Goal: Task Accomplishment & Management: Manage account settings

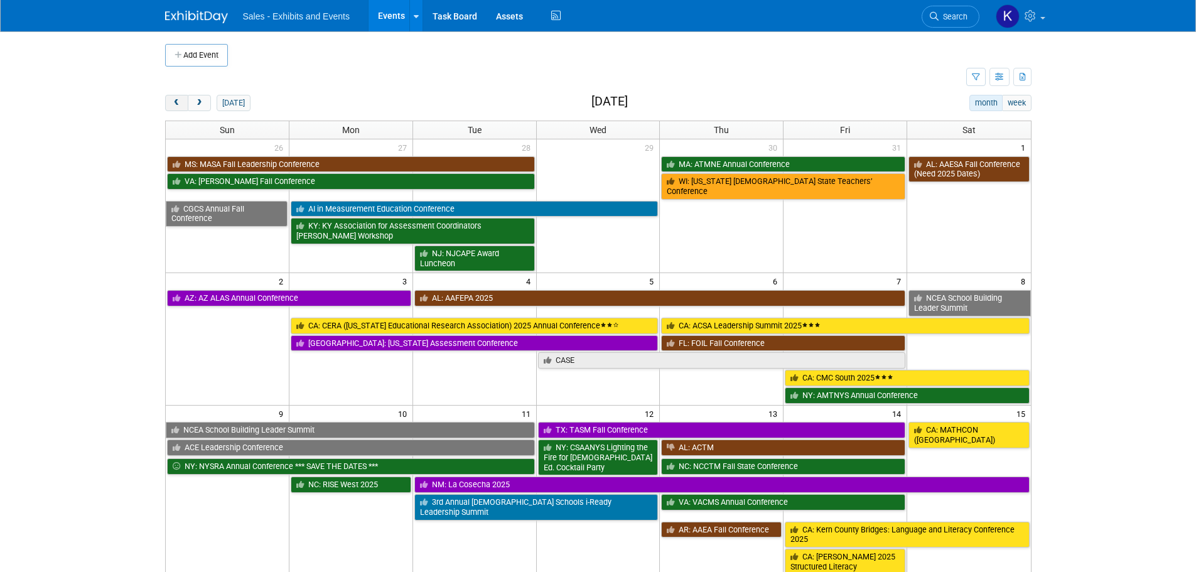
click at [176, 102] on span "prev" at bounding box center [176, 103] width 9 height 8
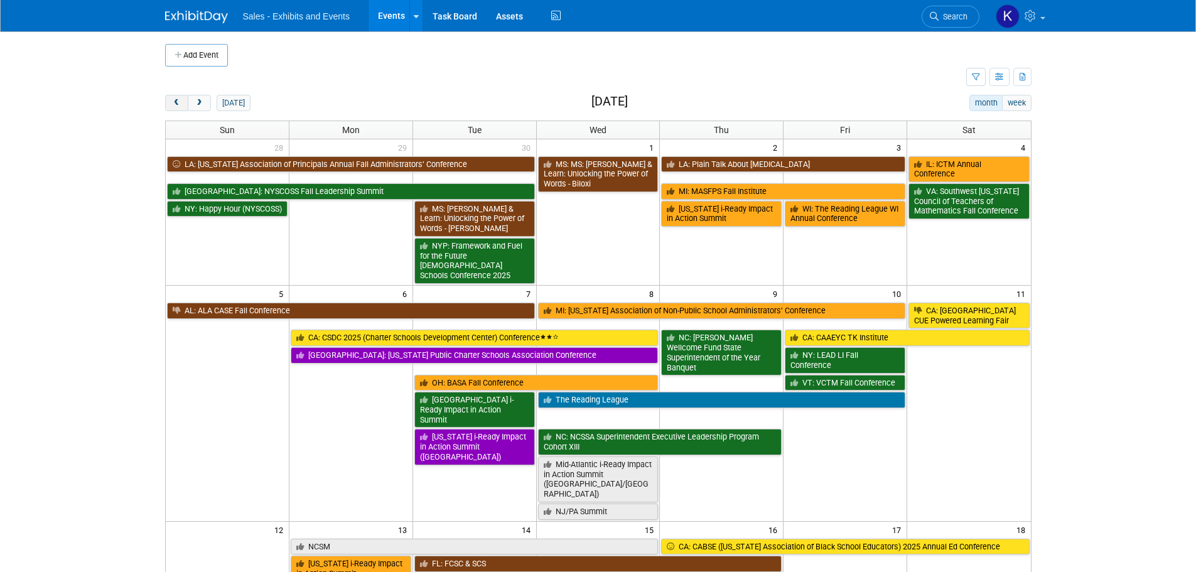
click at [176, 102] on span "prev" at bounding box center [176, 103] width 9 height 8
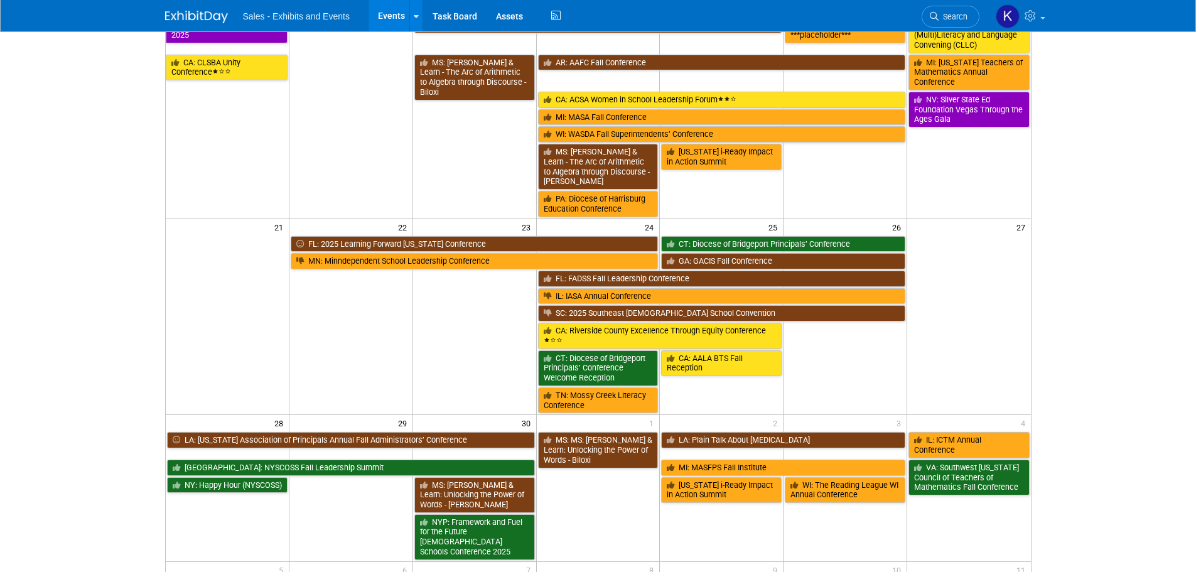
scroll to position [346, 0]
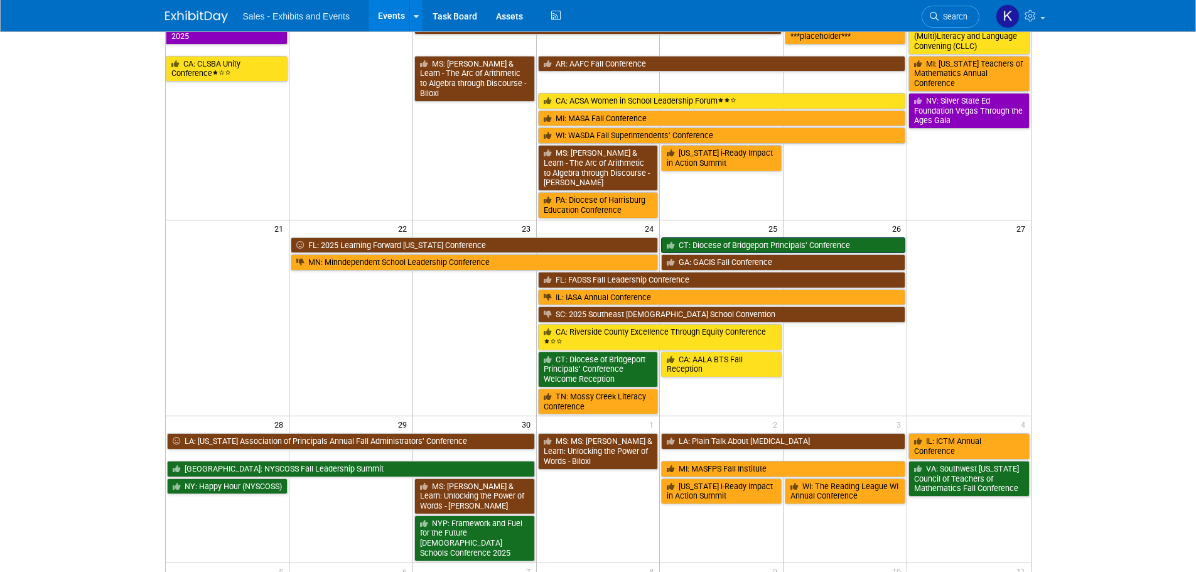
click at [782, 238] on link "CT: Diocese of Bridgeport Principals’ Conference" at bounding box center [783, 245] width 244 height 16
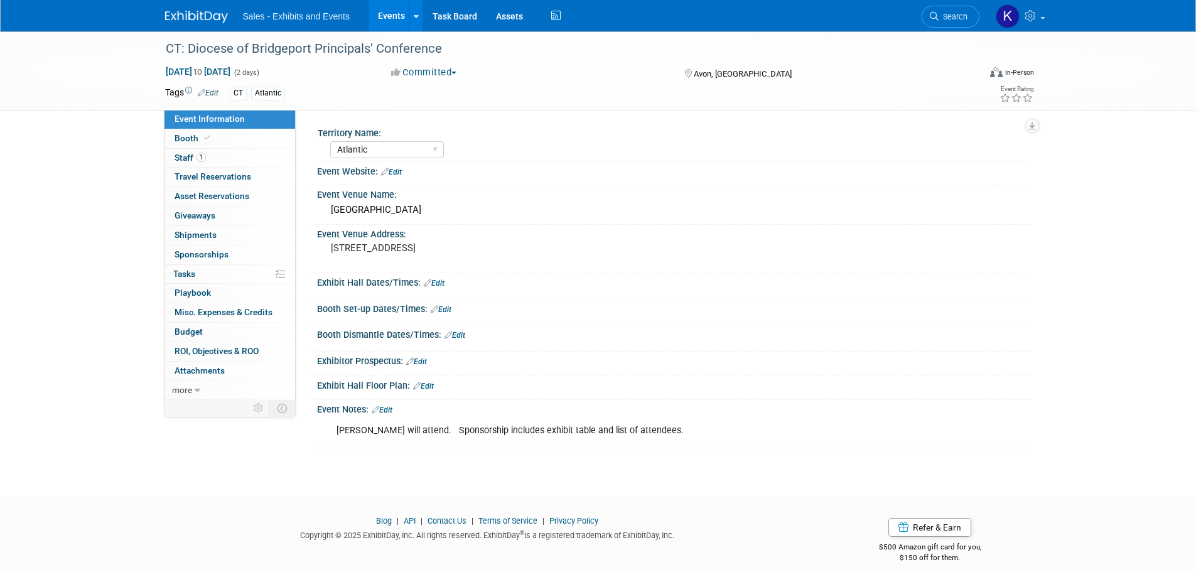
select select "Atlantic"
drag, startPoint x: 446, startPoint y: 306, endPoint x: 456, endPoint y: 317, distance: 14.2
click at [445, 307] on link "Edit" at bounding box center [441, 309] width 21 height 9
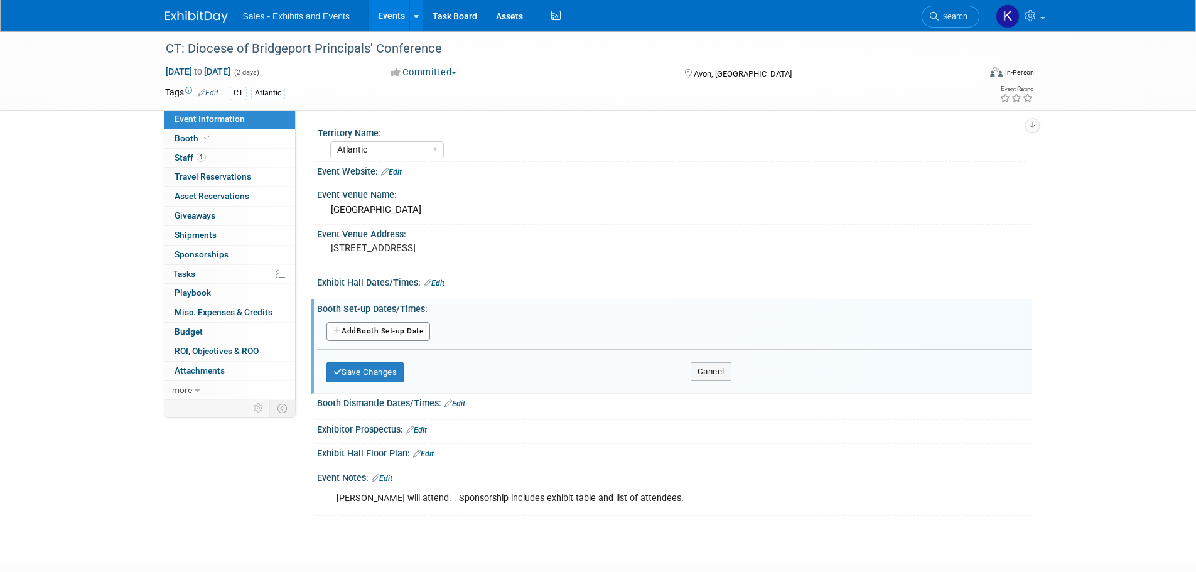
click at [382, 331] on button "Add Another Booth Set-up Date" at bounding box center [378, 331] width 104 height 19
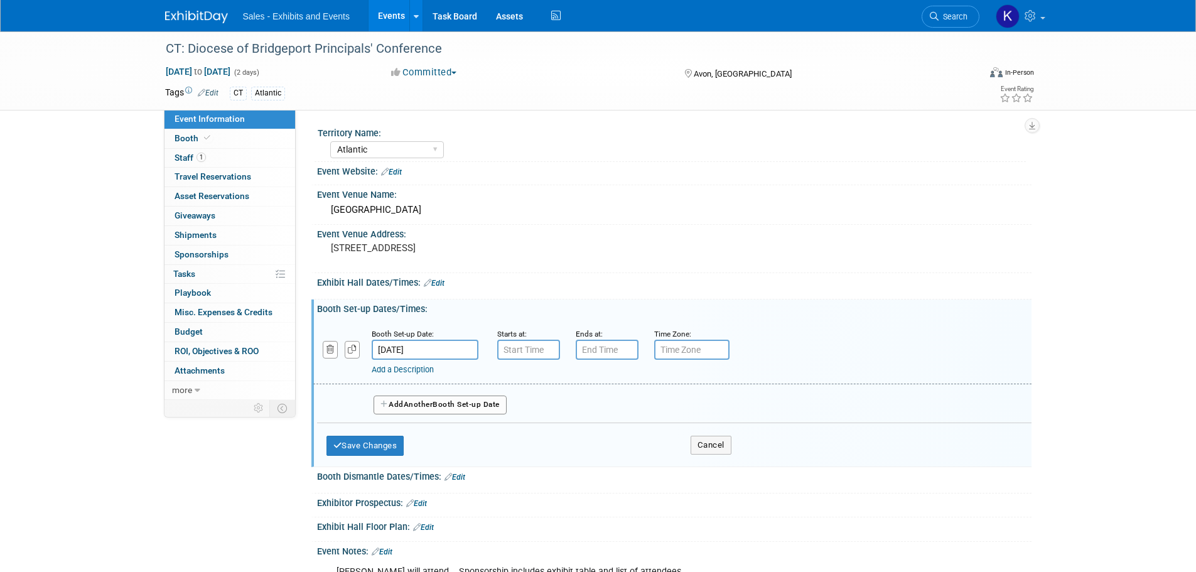
type input "7:00 AM"
click at [514, 350] on input "7:00 AM" at bounding box center [528, 350] width 63 height 20
click at [601, 347] on input "7:00 PM" at bounding box center [607, 350] width 63 height 20
click at [608, 388] on span at bounding box center [605, 381] width 22 height 22
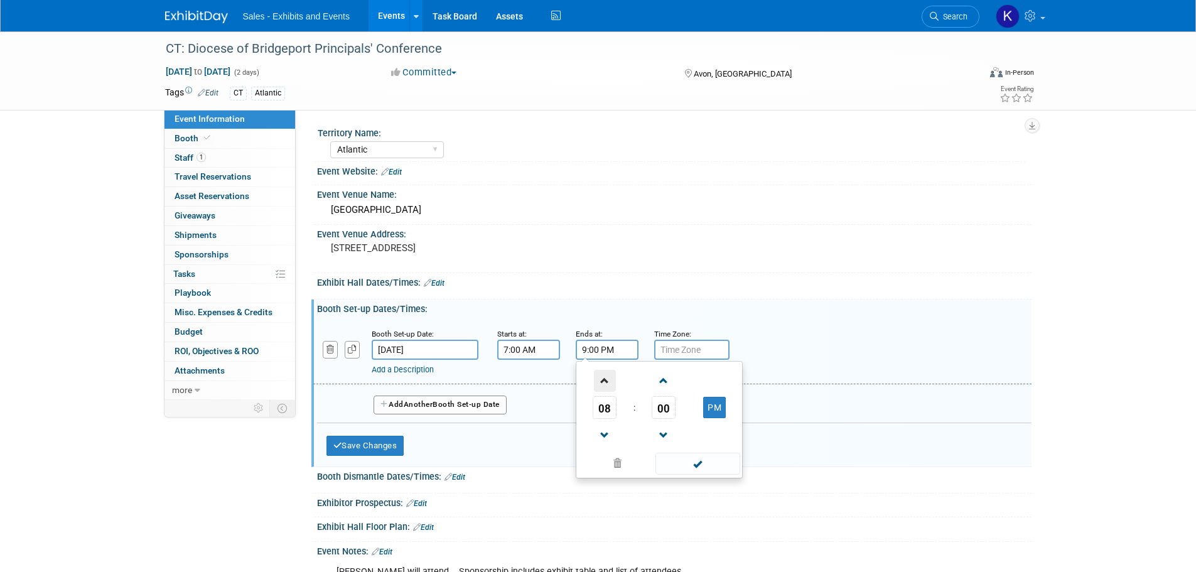
click at [608, 388] on span at bounding box center [605, 381] width 22 height 22
drag, startPoint x: 717, startPoint y: 414, endPoint x: 719, endPoint y: 426, distance: 12.2
click at [717, 414] on button "PM" at bounding box center [714, 407] width 23 height 21
type input "10:00 AM"
click at [699, 468] on span at bounding box center [697, 464] width 85 height 22
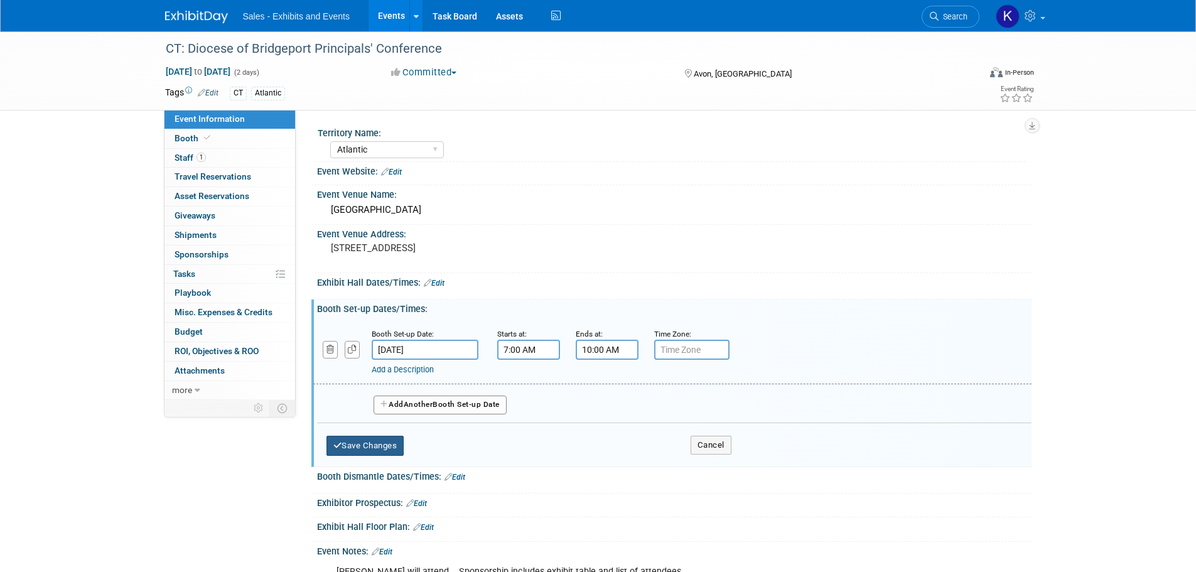
drag, startPoint x: 387, startPoint y: 439, endPoint x: 402, endPoint y: 444, distance: 16.1
click at [387, 440] on button "Save Changes" at bounding box center [365, 446] width 78 height 20
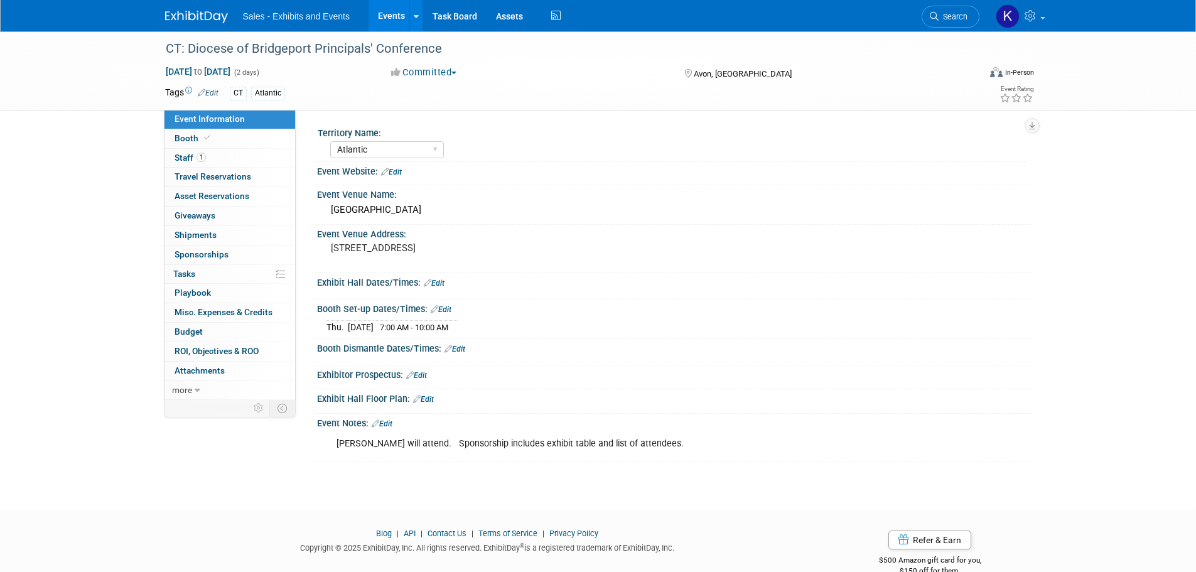
click at [439, 286] on link "Edit" at bounding box center [434, 283] width 21 height 9
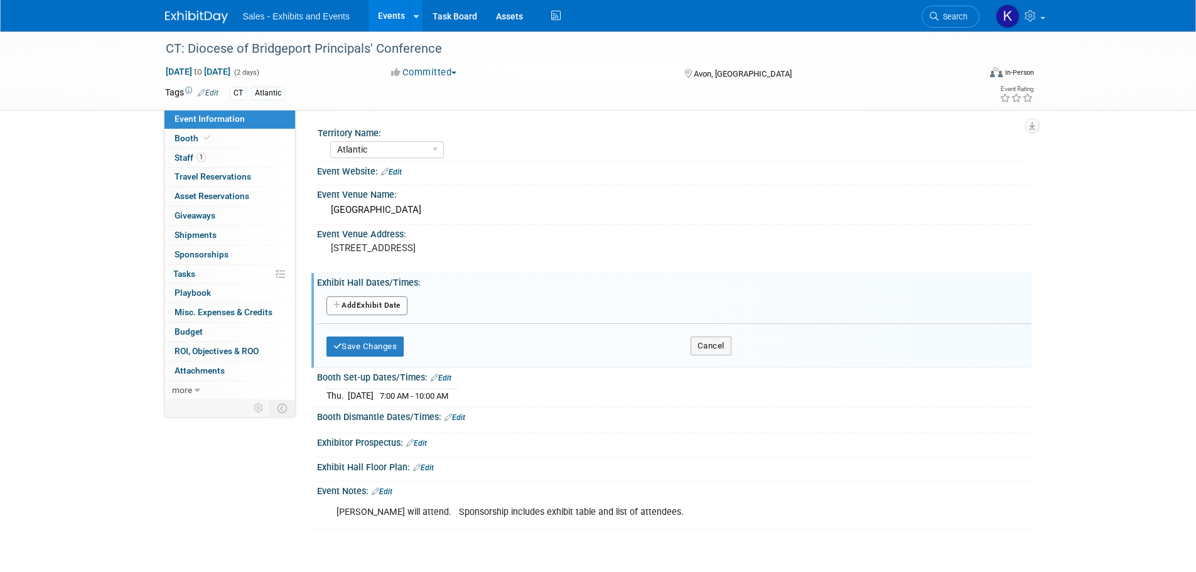
drag, startPoint x: 394, startPoint y: 302, endPoint x: 407, endPoint y: 307, distance: 14.1
click at [396, 302] on button "Add Another Exhibit Date" at bounding box center [366, 305] width 81 height 19
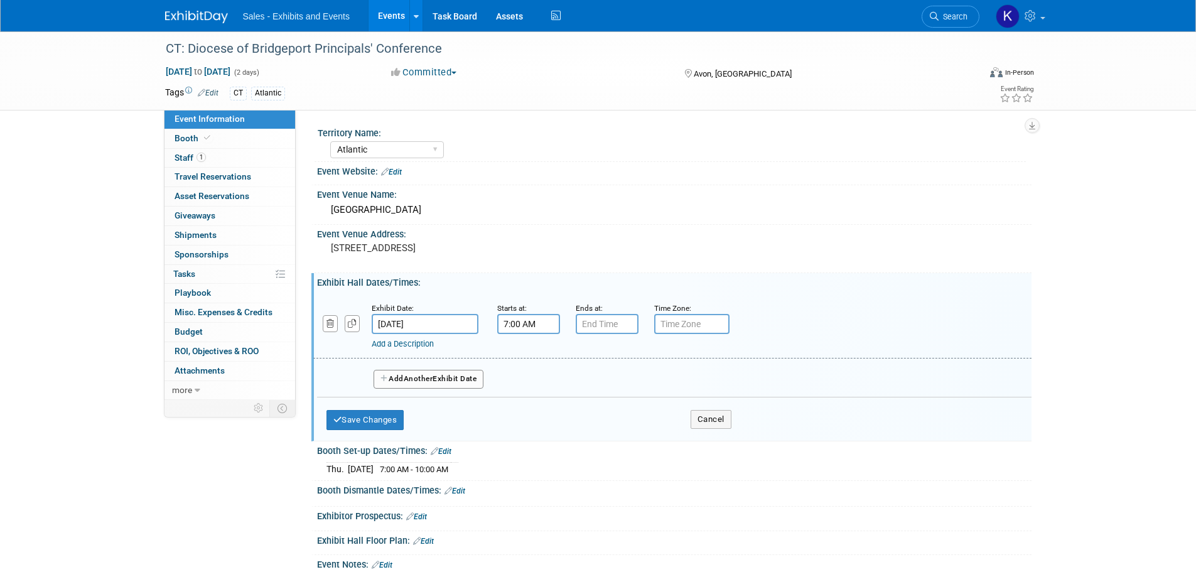
click at [530, 324] on input "7:00 AM" at bounding box center [528, 324] width 63 height 20
click at [530, 354] on span at bounding box center [526, 355] width 22 height 22
drag, startPoint x: 530, startPoint y: 354, endPoint x: 535, endPoint y: 358, distance: 6.7
click at [530, 355] on span at bounding box center [526, 355] width 22 height 22
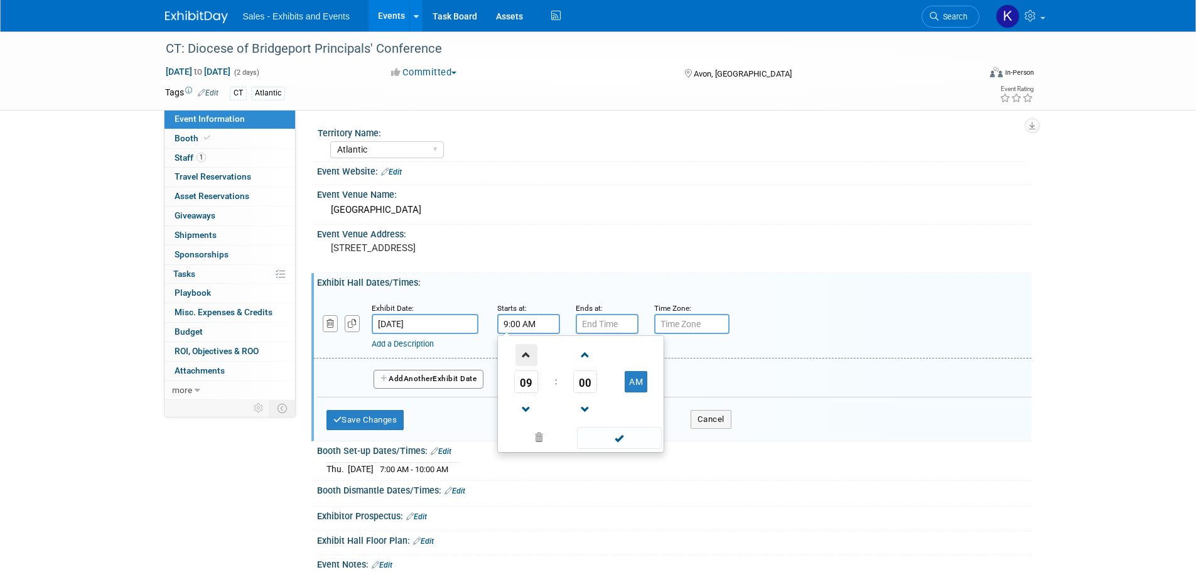
type input "10:00 AM"
drag, startPoint x: 629, startPoint y: 442, endPoint x: 631, endPoint y: 394, distance: 48.3
click at [629, 443] on span at bounding box center [619, 438] width 85 height 22
drag, startPoint x: 606, startPoint y: 323, endPoint x: 611, endPoint y: 329, distance: 8.0
click at [606, 324] on input "7:00 PM" at bounding box center [607, 324] width 63 height 20
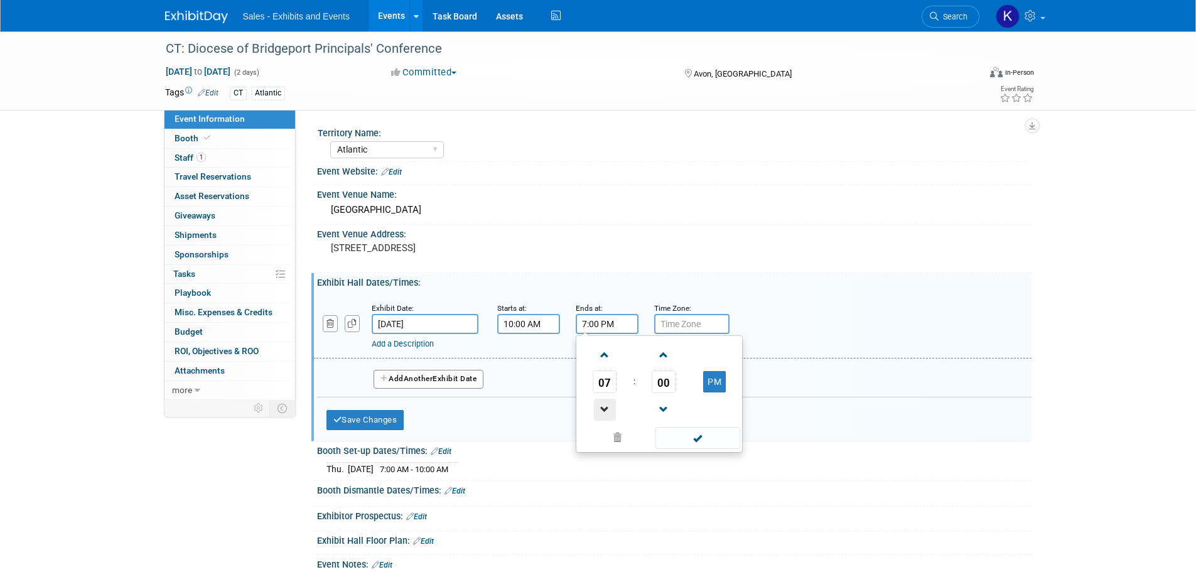
click at [601, 412] on span at bounding box center [605, 410] width 22 height 22
type input "5:00 PM"
click at [690, 440] on span at bounding box center [697, 438] width 85 height 22
click at [441, 378] on button "Add Another Exhibit Date" at bounding box center [428, 379] width 110 height 19
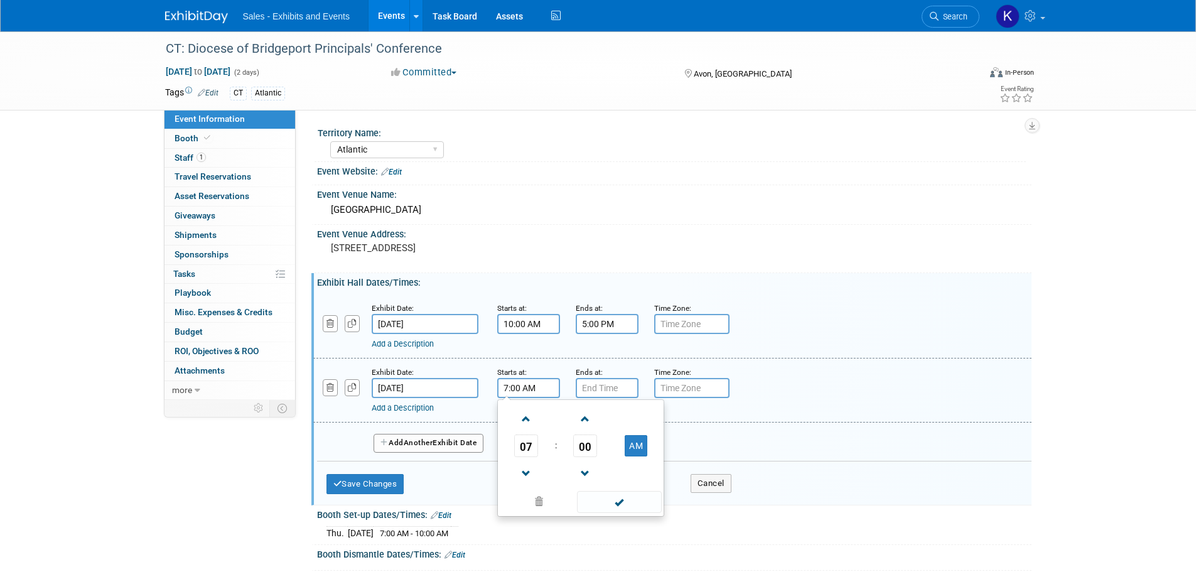
click at [524, 391] on input "7:00 AM" at bounding box center [528, 388] width 63 height 20
click at [527, 419] on span at bounding box center [526, 419] width 22 height 22
type input "8:00 AM"
click at [621, 508] on span at bounding box center [619, 502] width 85 height 22
click at [600, 388] on input "7:00 PM" at bounding box center [607, 388] width 63 height 20
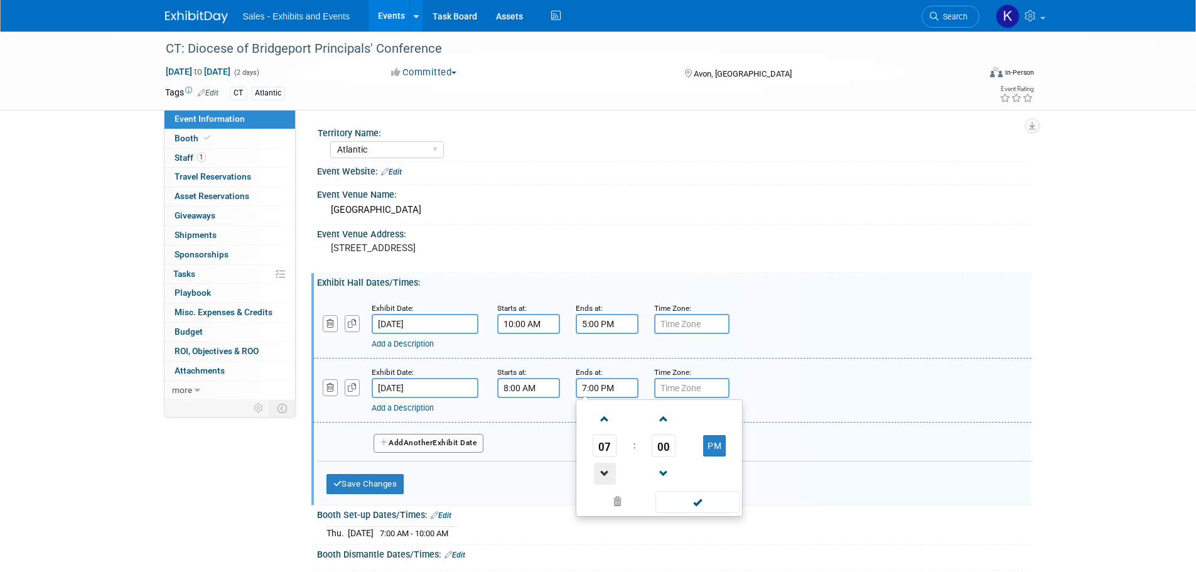
click at [604, 475] on span at bounding box center [605, 474] width 22 height 22
click at [605, 475] on span at bounding box center [605, 474] width 22 height 22
click at [606, 475] on span at bounding box center [605, 474] width 22 height 22
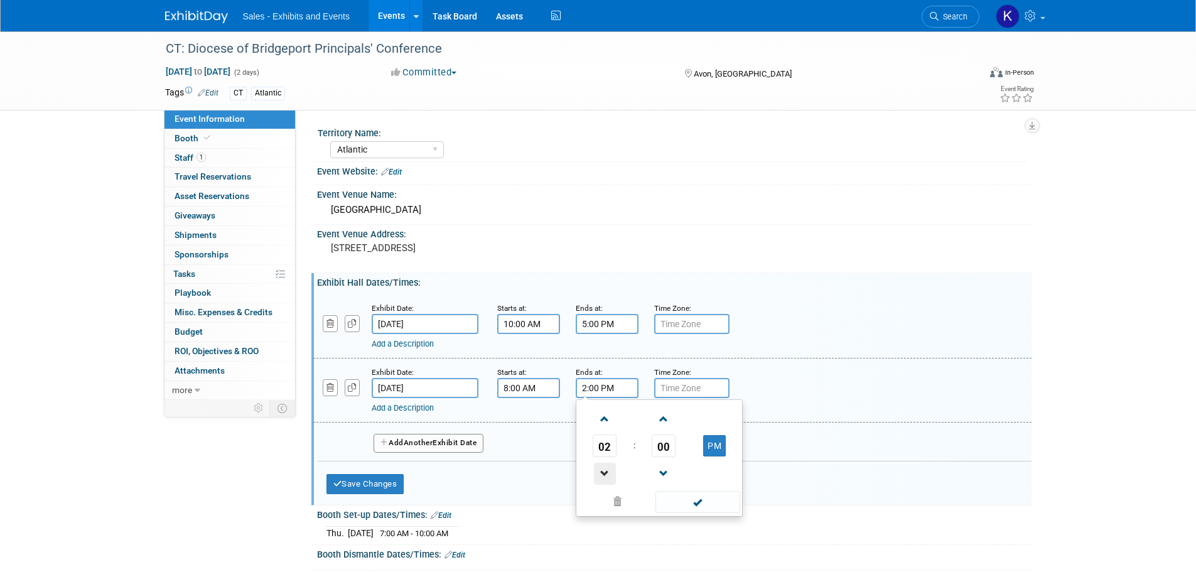
click at [606, 476] on span at bounding box center [605, 474] width 22 height 22
type input "12:00 PM"
click at [690, 508] on span at bounding box center [697, 502] width 85 height 22
drag, startPoint x: 394, startPoint y: 476, endPoint x: 407, endPoint y: 475, distance: 13.8
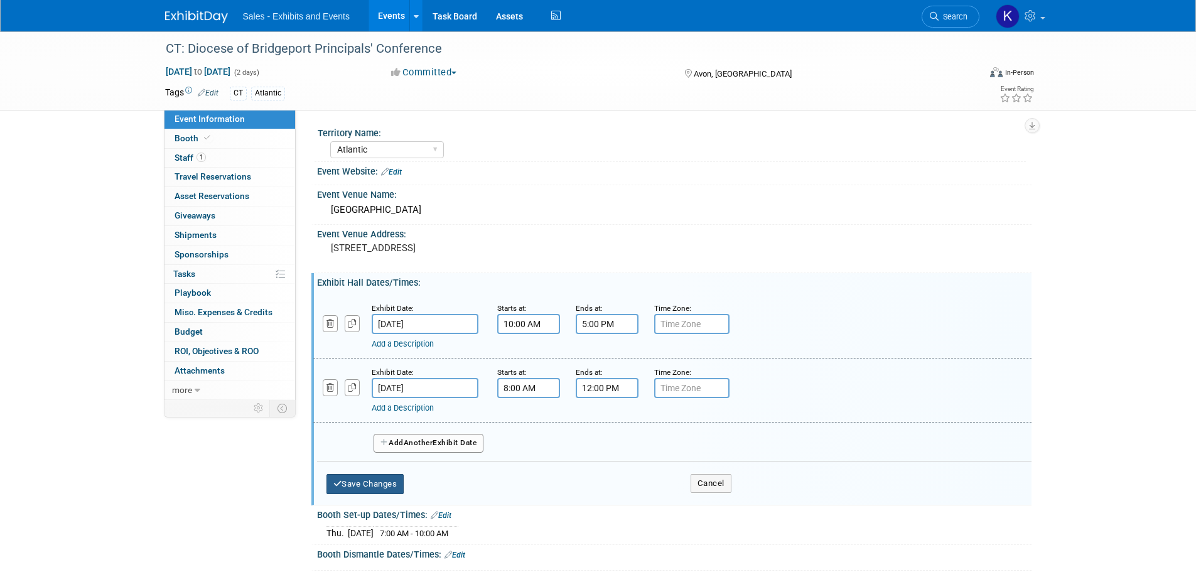
click at [394, 477] on button "Save Changes" at bounding box center [365, 484] width 78 height 20
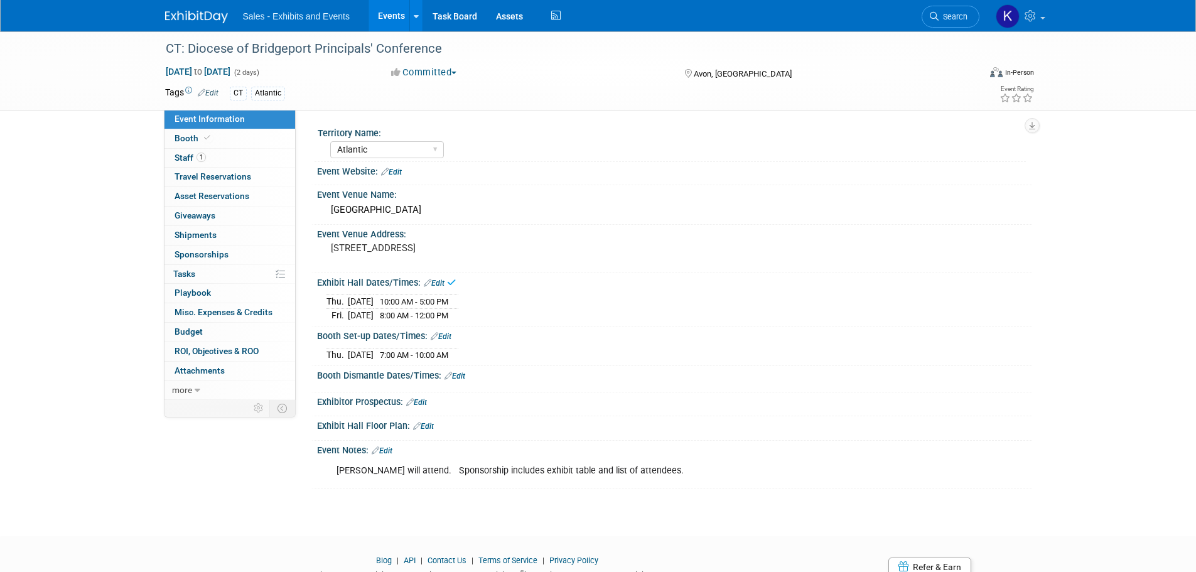
drag, startPoint x: 459, startPoint y: 377, endPoint x: 468, endPoint y: 382, distance: 9.6
click at [460, 378] on link "Edit" at bounding box center [454, 376] width 21 height 9
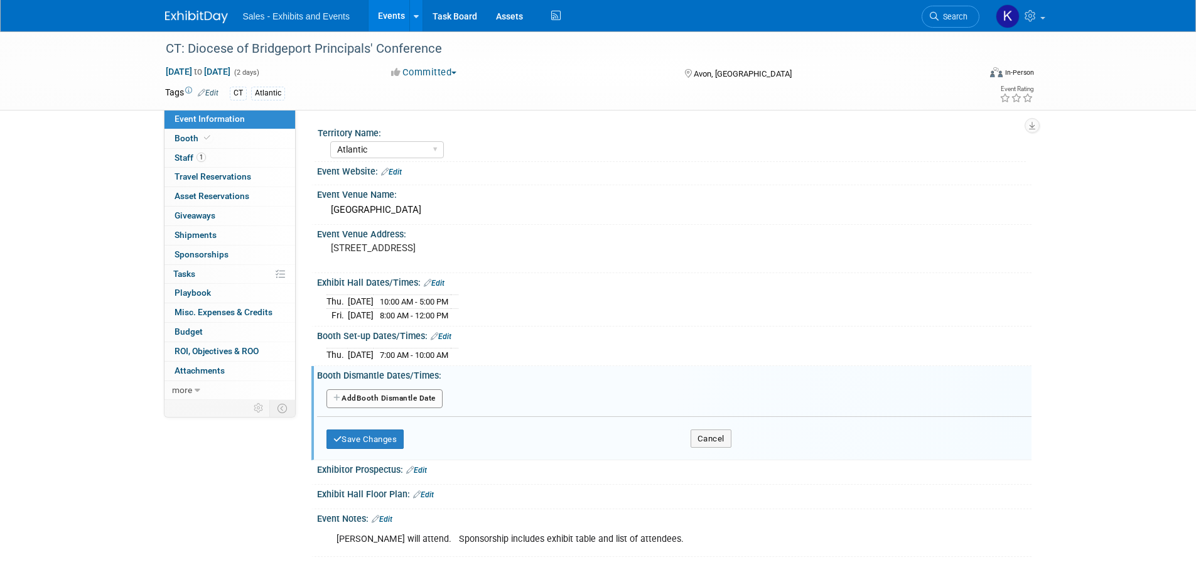
click at [426, 400] on button "Add Another Booth Dismantle Date" at bounding box center [384, 398] width 116 height 19
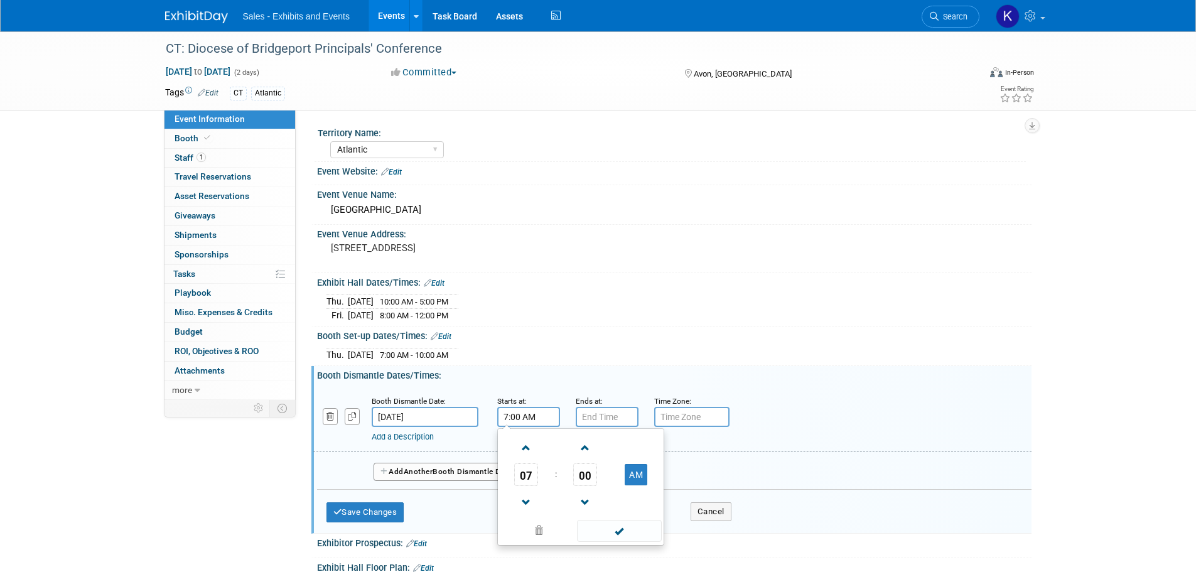
click at [527, 414] on input "7:00 AM" at bounding box center [528, 417] width 63 height 20
click at [522, 446] on span at bounding box center [526, 448] width 22 height 22
click at [523, 446] on span at bounding box center [526, 448] width 22 height 22
click at [525, 446] on span at bounding box center [526, 448] width 22 height 22
click at [527, 446] on span at bounding box center [526, 448] width 22 height 22
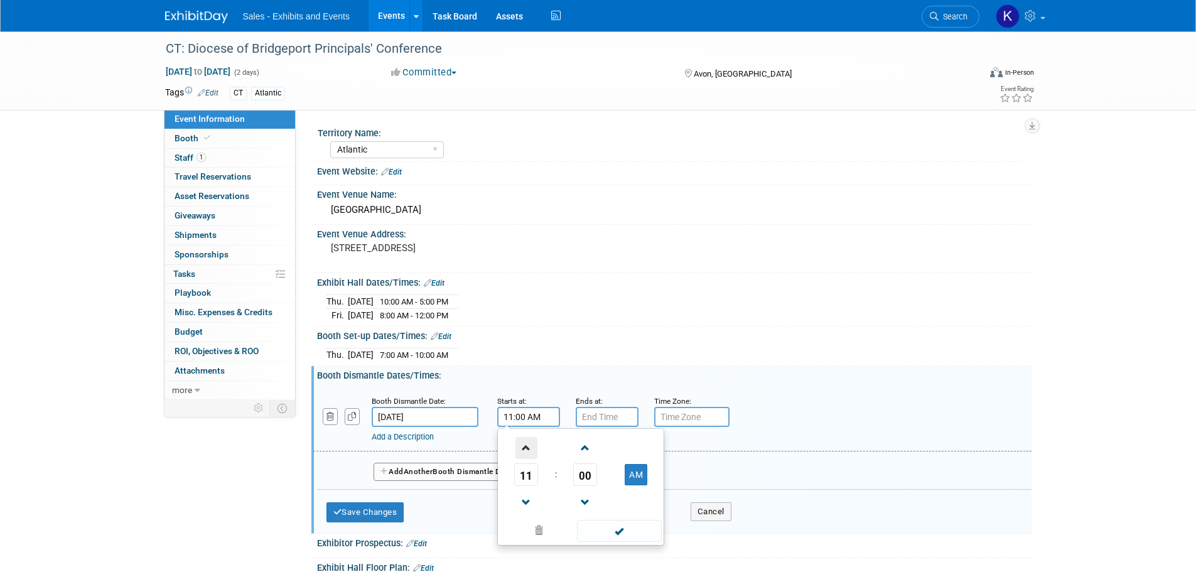
click at [527, 446] on span at bounding box center [526, 448] width 22 height 22
type input "12:00 PM"
click at [616, 531] on span at bounding box center [619, 531] width 85 height 22
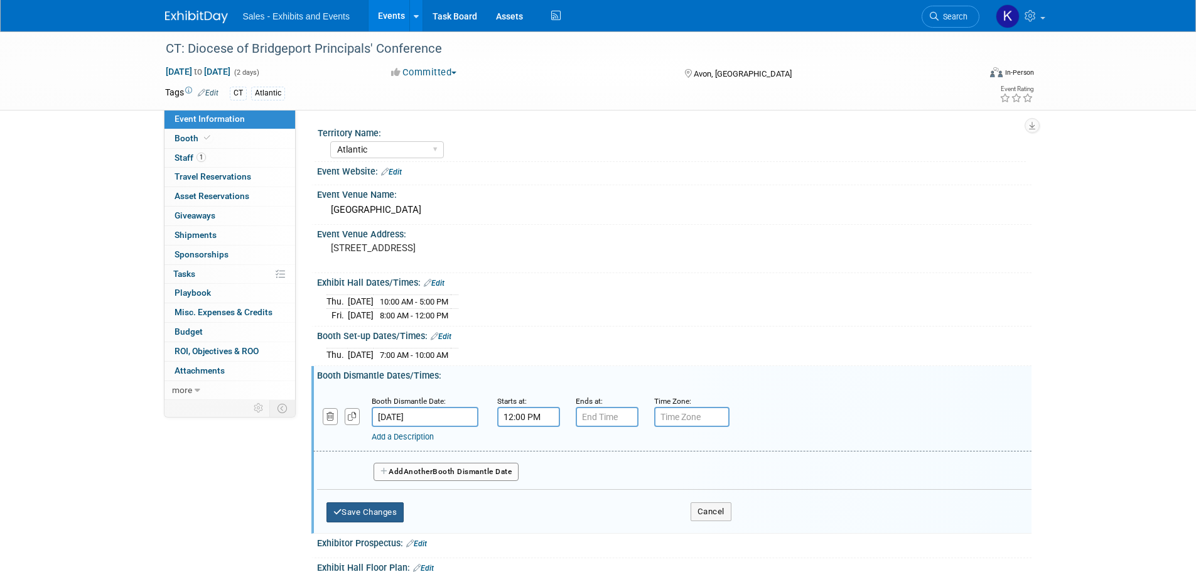
click at [371, 506] on button "Save Changes" at bounding box center [365, 512] width 78 height 20
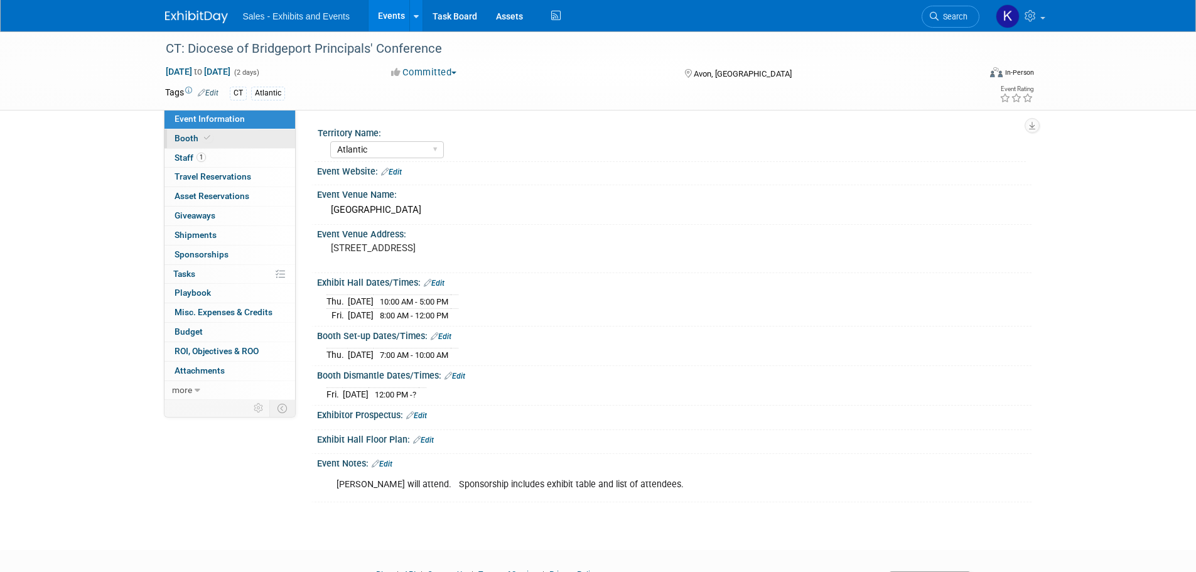
click at [186, 142] on span "Booth" at bounding box center [193, 138] width 38 height 10
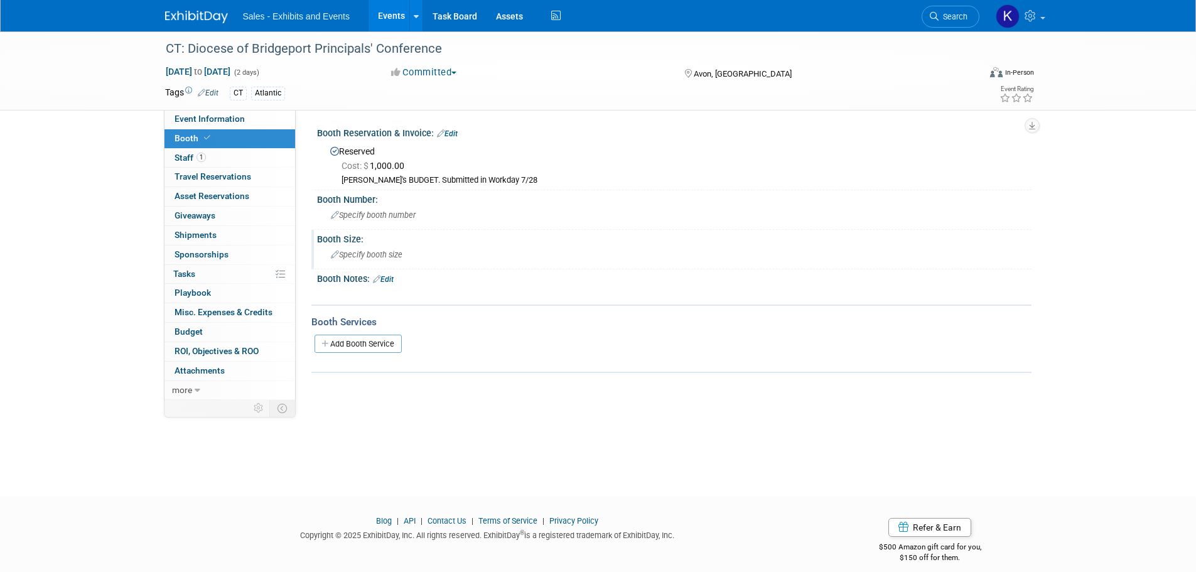
click at [394, 259] on span "Specify booth size" at bounding box center [367, 254] width 72 height 9
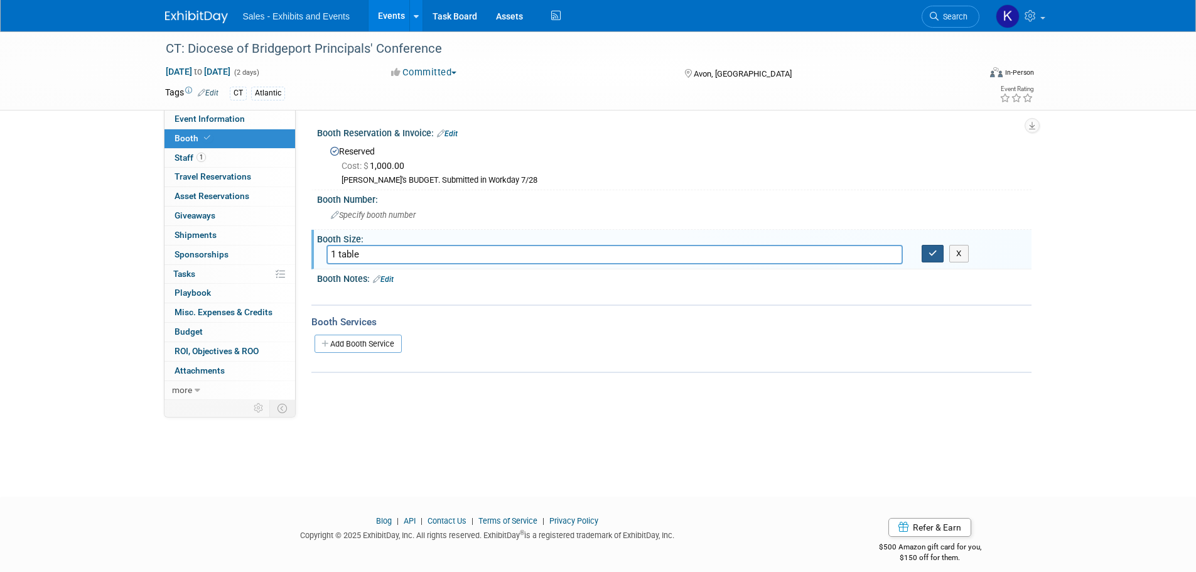
type input "1 table"
click at [933, 252] on icon "button" at bounding box center [932, 253] width 9 height 8
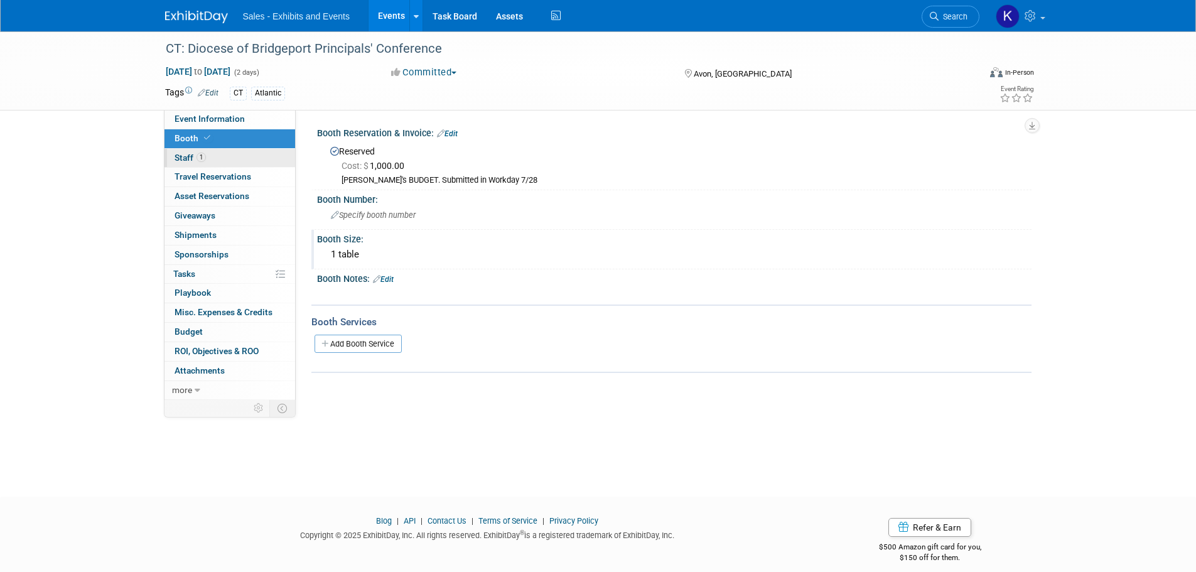
drag, startPoint x: 177, startPoint y: 159, endPoint x: 267, endPoint y: 180, distance: 92.9
click at [178, 159] on span "Staff 1" at bounding box center [189, 158] width 31 height 10
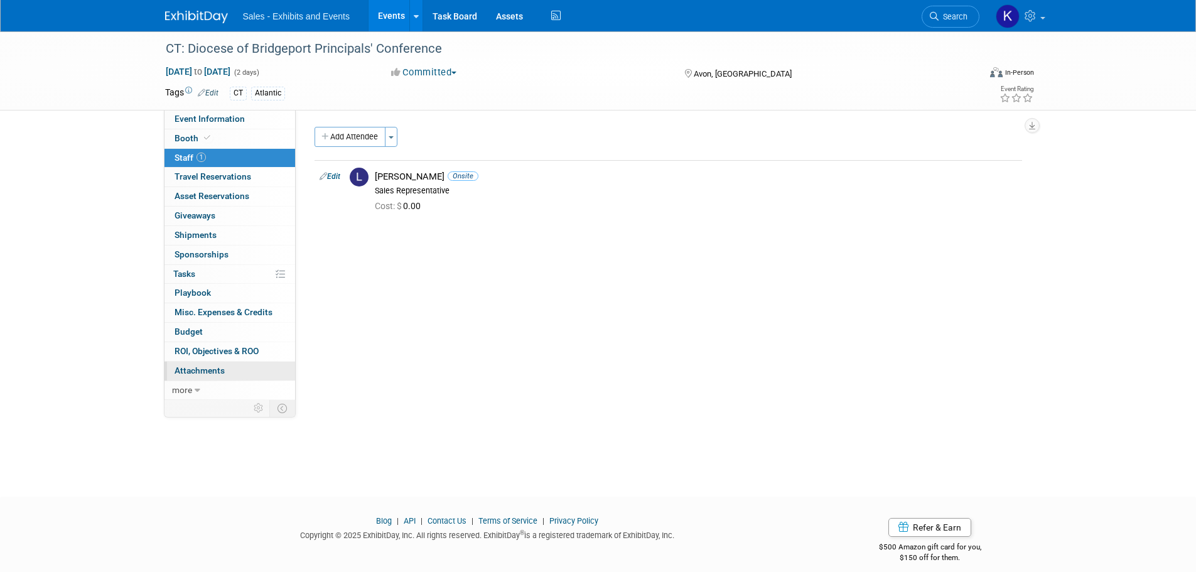
click at [197, 367] on span "Attachments 0" at bounding box center [199, 370] width 50 height 10
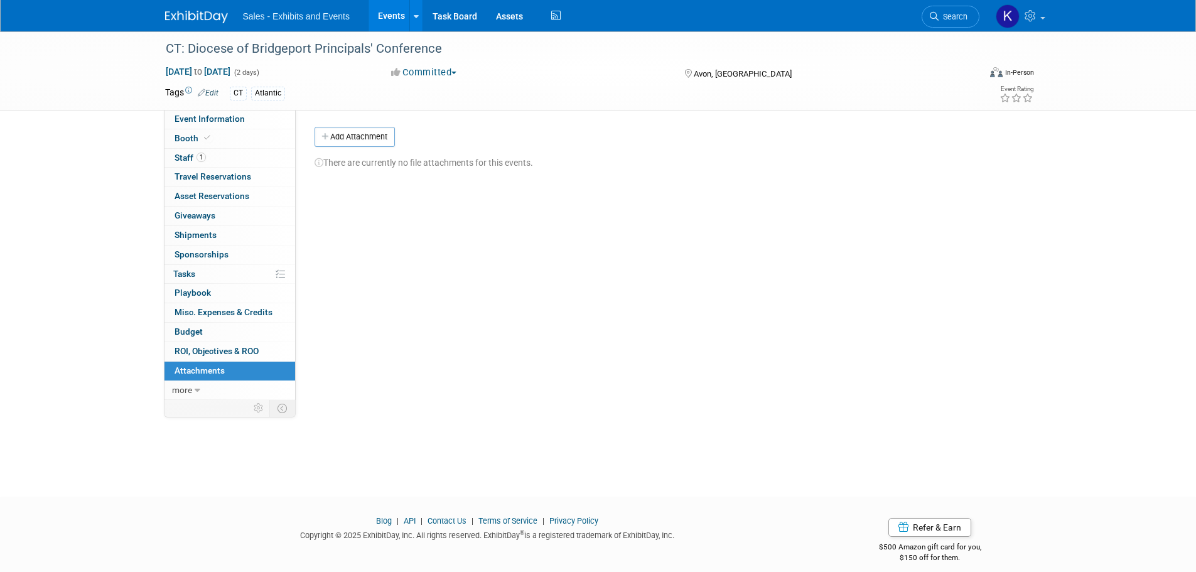
drag, startPoint x: 362, startPoint y: 139, endPoint x: 382, endPoint y: 147, distance: 21.3
click at [362, 139] on button "Add Attachment" at bounding box center [354, 137] width 80 height 20
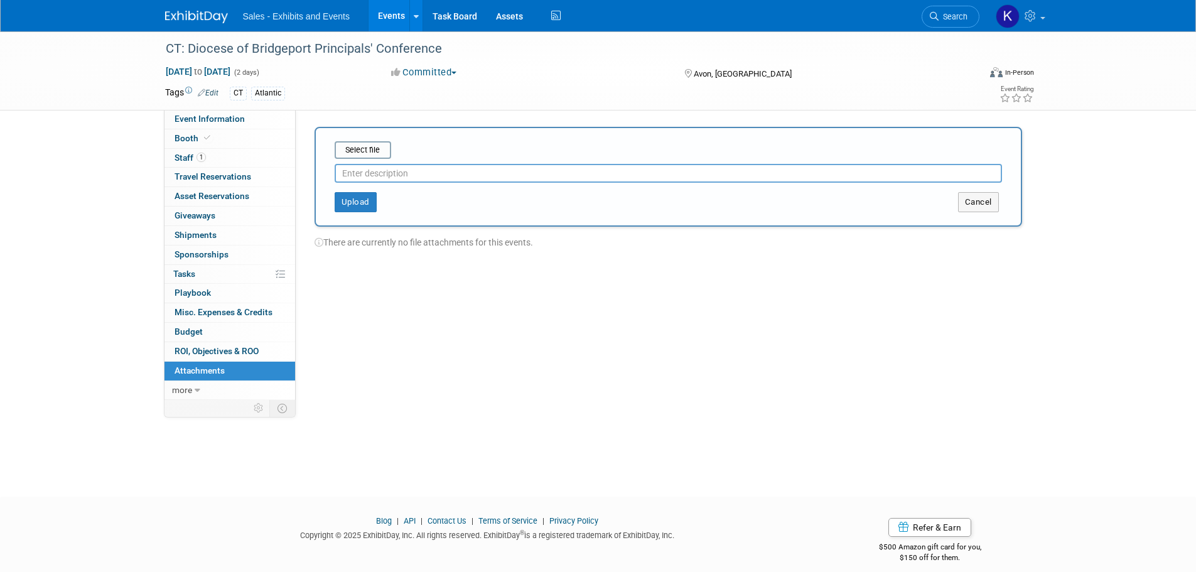
click at [449, 177] on input "text" at bounding box center [668, 173] width 667 height 19
click at [375, 154] on input "file" at bounding box center [314, 149] width 149 height 15
click at [367, 166] on input "text" at bounding box center [668, 168] width 667 height 19
type input "Conference Info"
click at [350, 201] on button "Upload" at bounding box center [356, 197] width 42 height 20
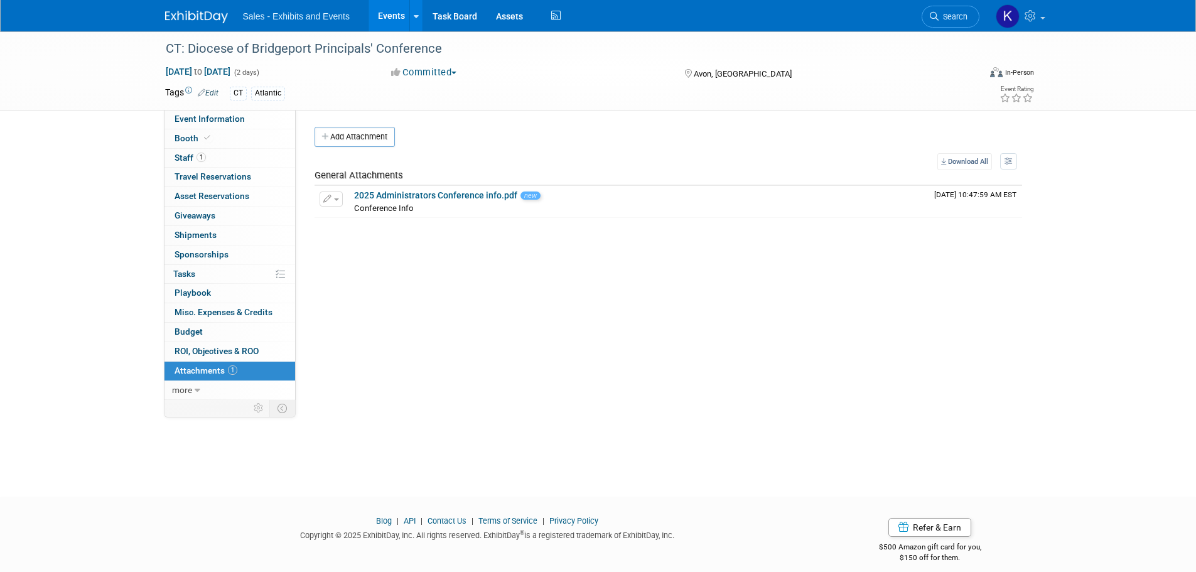
click at [200, 19] on img at bounding box center [196, 17] width 63 height 13
